Goal: Task Accomplishment & Management: Complete application form

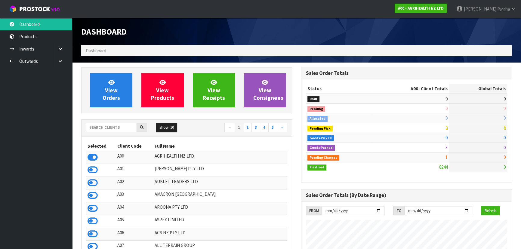
scroll to position [455, 220]
click at [105, 129] on input "text" at bounding box center [111, 127] width 51 height 9
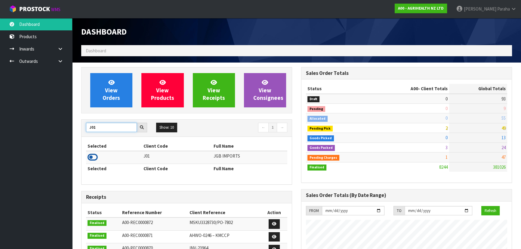
type input "J01"
click at [95, 158] on icon at bounding box center [93, 157] width 10 height 9
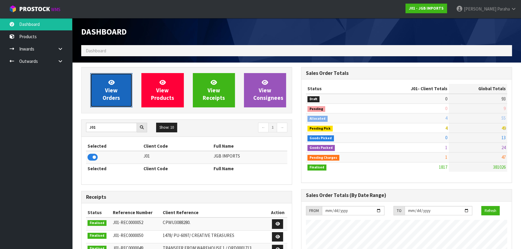
click at [112, 89] on span "View Orders" at bounding box center [111, 90] width 17 height 23
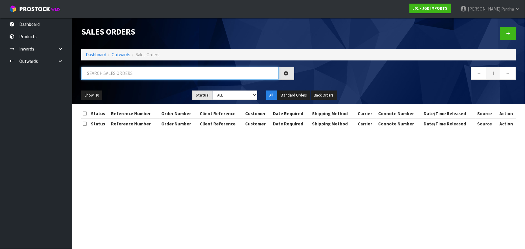
click at [126, 74] on input "text" at bounding box center [179, 73] width 197 height 13
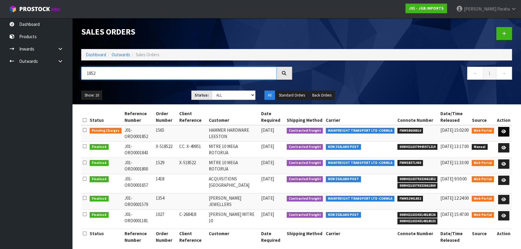
type input "1852"
click at [506, 133] on icon at bounding box center [504, 132] width 5 height 4
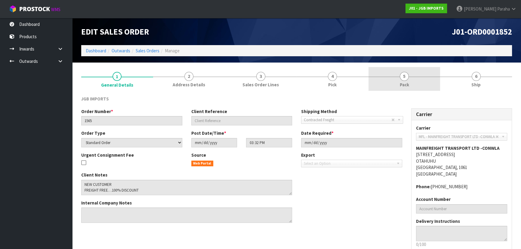
click at [406, 75] on span "5" at bounding box center [404, 76] width 9 height 9
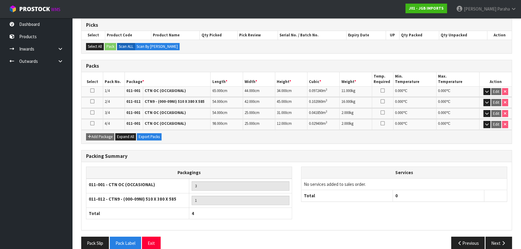
scroll to position [107, 0]
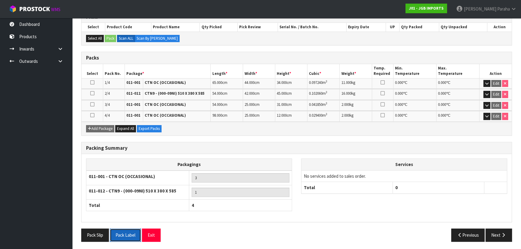
click at [130, 230] on button "Pack Label" at bounding box center [125, 235] width 31 height 13
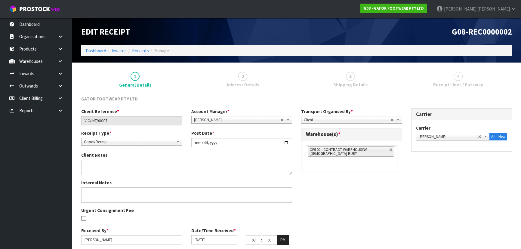
scroll to position [22, 0]
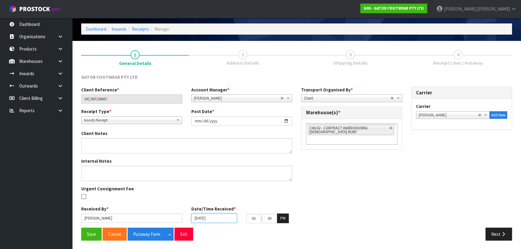
click at [217, 218] on input "[DATE]" at bounding box center [214, 218] width 46 height 9
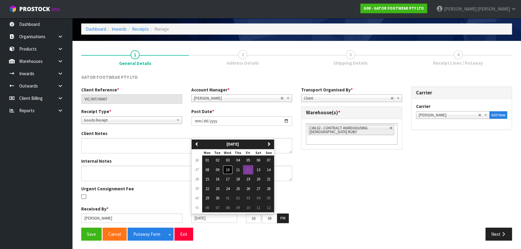
click at [228, 168] on span "10" at bounding box center [228, 169] width 4 height 5
type input "[DATE]"
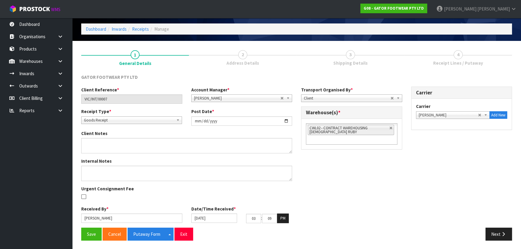
click at [311, 187] on div "Client Reference * VIC/INT/00007 Account Manager * [PERSON_NAME] [PERSON_NAME] …" at bounding box center [297, 157] width 440 height 141
click at [311, 194] on div "Client Reference * VIC/INT/00007 Account Manager * [PERSON_NAME] [PERSON_NAME] …" at bounding box center [297, 157] width 440 height 141
click at [286, 216] on button "PM" at bounding box center [283, 219] width 12 height 10
drag, startPoint x: 256, startPoint y: 219, endPoint x: 237, endPoint y: 217, distance: 18.9
click at [239, 217] on div "[DATE] 03 : 09 : 53 AM" at bounding box center [242, 219] width 110 height 10
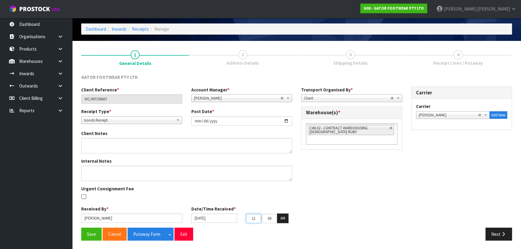
type input "11"
click at [273, 216] on input "09" at bounding box center [269, 218] width 15 height 9
drag, startPoint x: 272, startPoint y: 220, endPoint x: 253, endPoint y: 216, distance: 20.2
click at [257, 216] on tr "11 : 09 : 53 AM" at bounding box center [267, 219] width 42 height 10
type input "00"
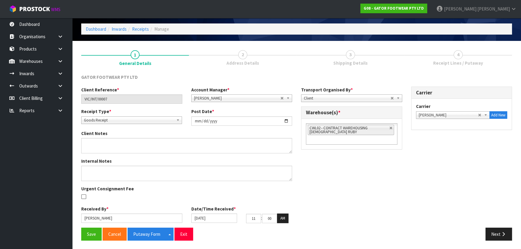
click at [309, 207] on div "Client Reference * VIC/INT/00007 Account Manager * [PERSON_NAME] [PERSON_NAME] …" at bounding box center [297, 157] width 440 height 141
click at [475, 196] on div "Client Reference * VIC/INT/00007 Account Manager * [PERSON_NAME] [PERSON_NAME] …" at bounding box center [297, 157] width 440 height 141
click at [491, 235] on button "Next" at bounding box center [499, 234] width 26 height 13
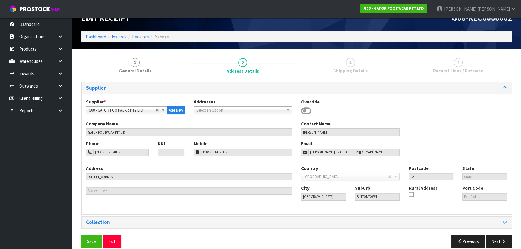
scroll to position [21, 0]
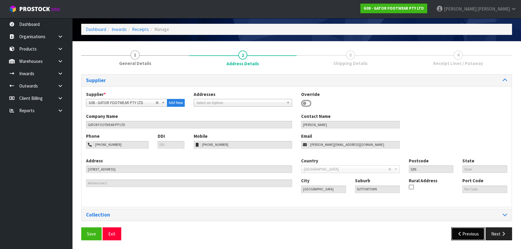
click at [467, 233] on button "Previous" at bounding box center [469, 234] width 34 height 13
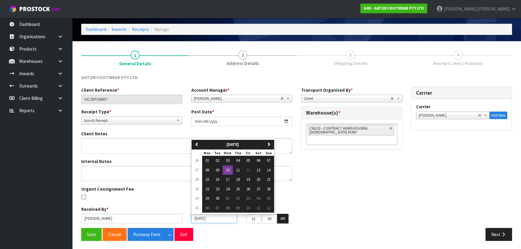
drag, startPoint x: 214, startPoint y: 221, endPoint x: 159, endPoint y: 217, distance: 54.6
click at [160, 217] on div "Received By * [PERSON_NAME] Date/Time Received * [DATE] previous [DATE] [DATE] …" at bounding box center [187, 217] width 220 height 22
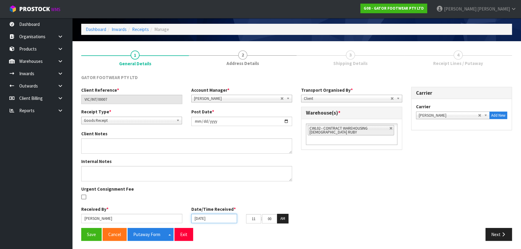
click at [215, 219] on input "[DATE]" at bounding box center [214, 218] width 46 height 9
click at [218, 219] on input "[DATE]" at bounding box center [214, 218] width 46 height 9
click at [225, 210] on label "Date/Time Received *" at bounding box center [213, 209] width 45 height 6
drag, startPoint x: 223, startPoint y: 218, endPoint x: 224, endPoint y: 212, distance: 6.1
click at [223, 218] on input "[DATE]" at bounding box center [214, 218] width 46 height 9
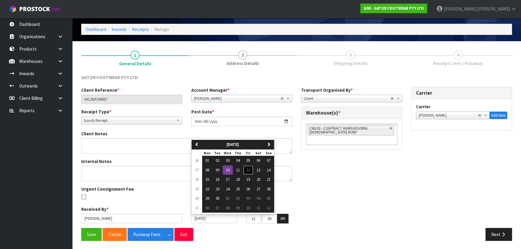
click at [248, 169] on span "12" at bounding box center [249, 170] width 4 height 5
type input "[DATE]"
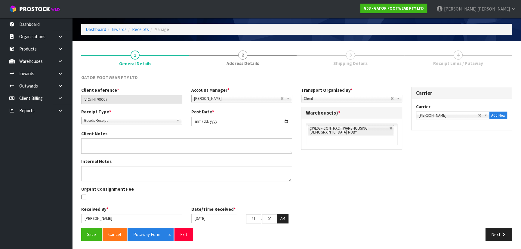
click at [297, 199] on div "Internal Notes Urgent Consignment Fee" at bounding box center [187, 182] width 220 height 48
drag, startPoint x: 257, startPoint y: 219, endPoint x: 232, endPoint y: 215, distance: 25.0
click at [234, 215] on div "[DATE] 11 : 00 : 53 AM" at bounding box center [242, 219] width 110 height 10
type input "03"
click at [282, 219] on button "AM" at bounding box center [282, 219] width 11 height 10
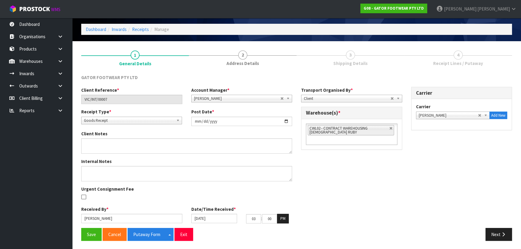
click at [304, 198] on div "Client Reference * VIC/INT/00007 Account Manager * [PERSON_NAME] [PERSON_NAME] …" at bounding box center [297, 157] width 440 height 141
click at [424, 60] on link "4 Receipt Lines / Putaway" at bounding box center [459, 58] width 108 height 24
click at [85, 238] on button "Save" at bounding box center [91, 234] width 20 height 13
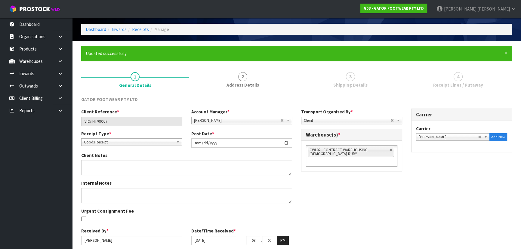
scroll to position [0, 0]
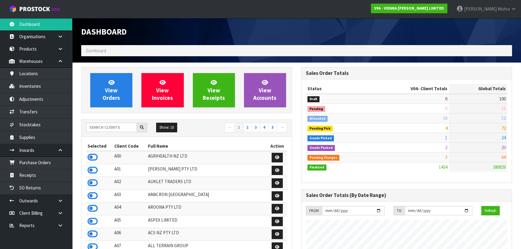
scroll to position [481, 220]
